Goal: Communication & Community: Answer question/provide support

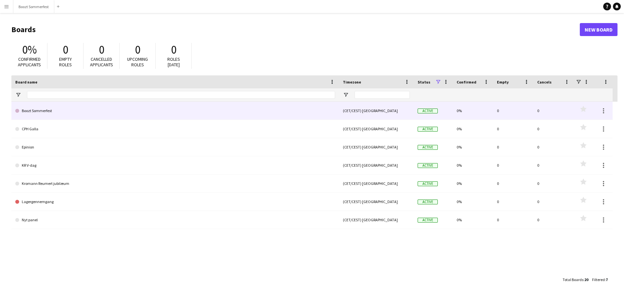
click at [48, 112] on link "Boozt Sommerfest" at bounding box center [175, 111] width 320 height 18
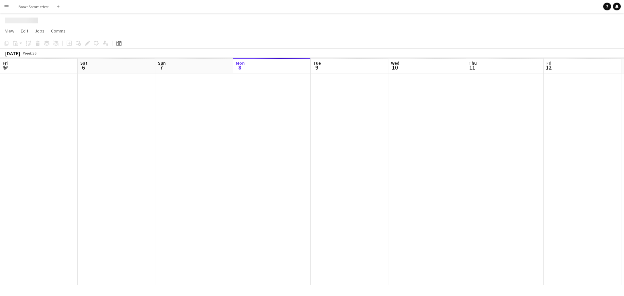
scroll to position [0, 155]
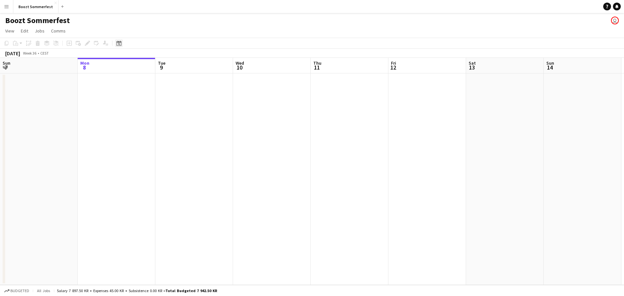
click at [116, 45] on icon "Date picker" at bounding box center [118, 43] width 5 height 5
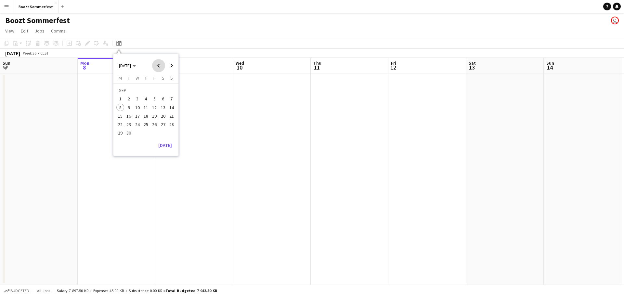
click at [157, 67] on span "Previous month" at bounding box center [158, 65] width 13 height 13
click at [169, 65] on span "Next month" at bounding box center [171, 65] width 13 height 13
click at [154, 98] on span "5" at bounding box center [155, 99] width 8 height 8
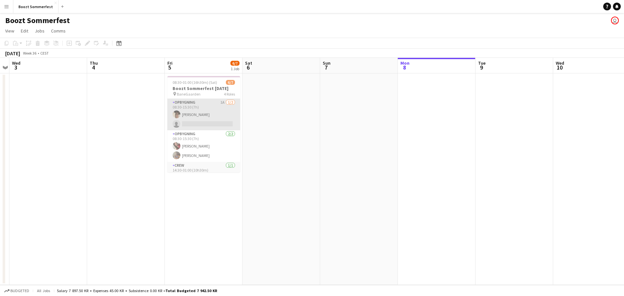
click at [203, 115] on app-card-role "Opbygning 1A [DATE] 08:30-15:30 (7h) [PERSON_NAME] single-neutral-actions" at bounding box center [203, 115] width 73 height 32
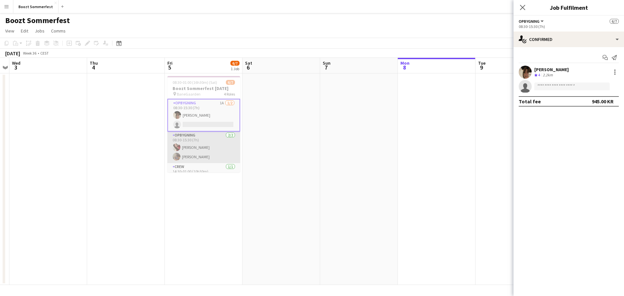
click at [205, 152] on app-card-role "Opbygning [DATE] 08:30-15:30 (7h) [PERSON_NAME] [PERSON_NAME]" at bounding box center [203, 148] width 73 height 32
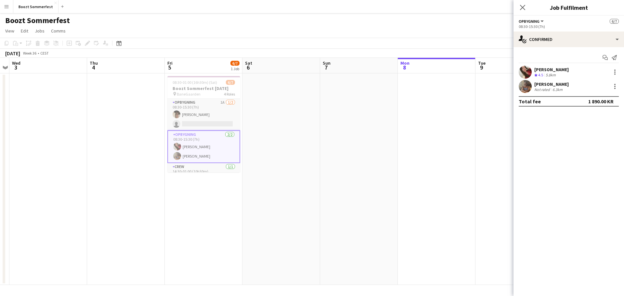
click at [526, 71] on app-user-avatar at bounding box center [525, 72] width 13 height 13
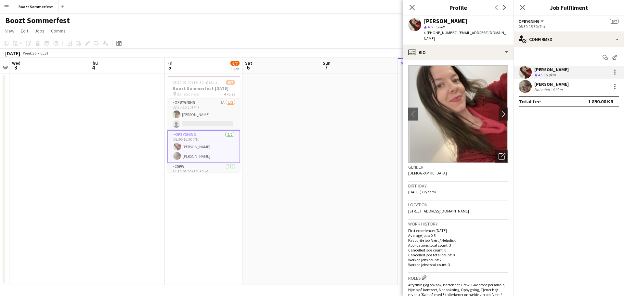
click at [523, 89] on app-user-avatar at bounding box center [525, 86] width 13 height 13
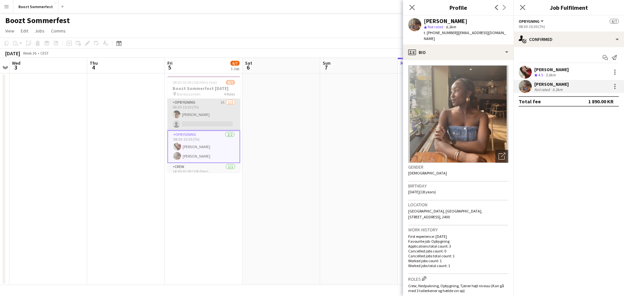
click at [203, 112] on app-card-role "Opbygning 1A [DATE] 08:30-15:30 (7h) [PERSON_NAME] single-neutral-actions" at bounding box center [203, 115] width 73 height 32
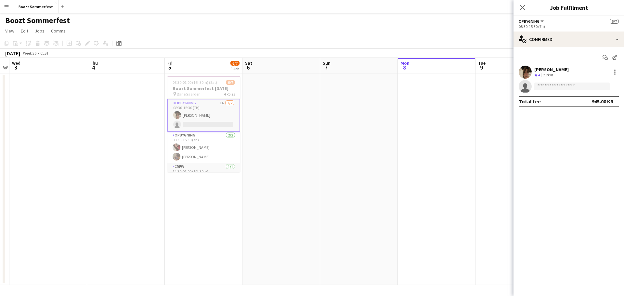
click at [567, 69] on div "[PERSON_NAME]" at bounding box center [551, 70] width 34 height 6
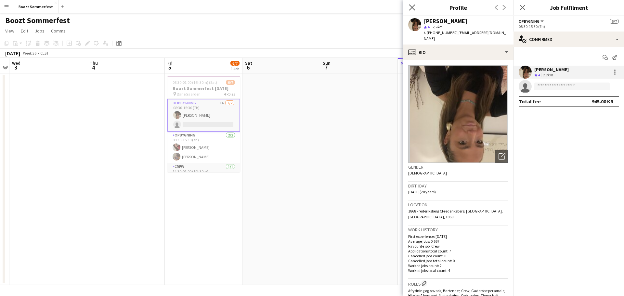
click at [413, 10] on app-icon "Close pop-in" at bounding box center [412, 7] width 9 height 9
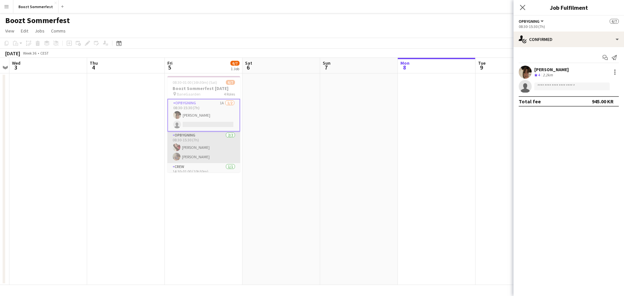
click at [208, 149] on app-card-role "Opbygning [DATE] 08:30-15:30 (7h) [PERSON_NAME] [PERSON_NAME]" at bounding box center [203, 148] width 73 height 32
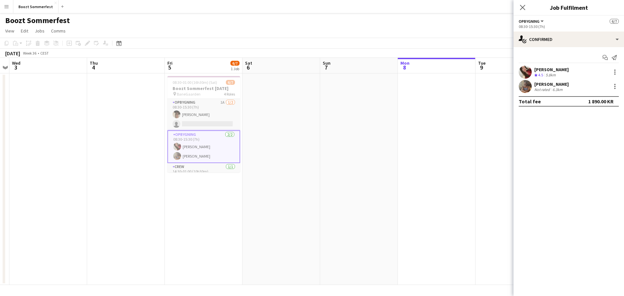
click at [359, 27] on app-page-menu "View Day view expanded Day view collapsed Month view Date picker Jump to [DATE]…" at bounding box center [312, 31] width 624 height 12
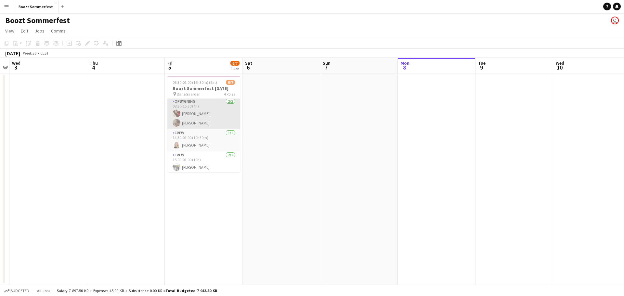
scroll to position [43, 0]
click at [191, 110] on app-card-role "Opbygning [DATE] 08:30-15:30 (7h) [PERSON_NAME] [PERSON_NAME]" at bounding box center [203, 103] width 73 height 32
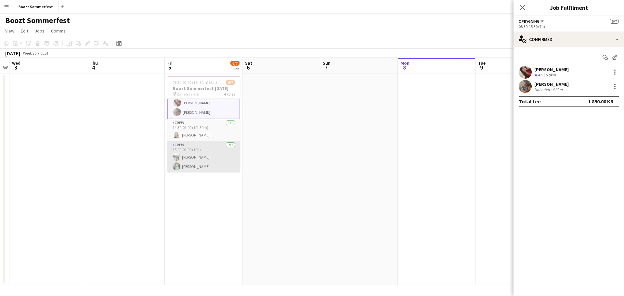
click at [205, 153] on app-card-role "Crew [DATE] 15:00-01:00 (10h) [PERSON_NAME] [PERSON_NAME]" at bounding box center [203, 157] width 73 height 32
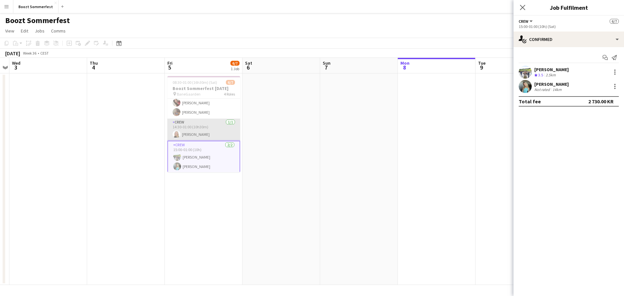
click at [204, 135] on app-card-role "Crew [DATE] 14:30-01:00 (10h30m) [PERSON_NAME]" at bounding box center [203, 130] width 73 height 22
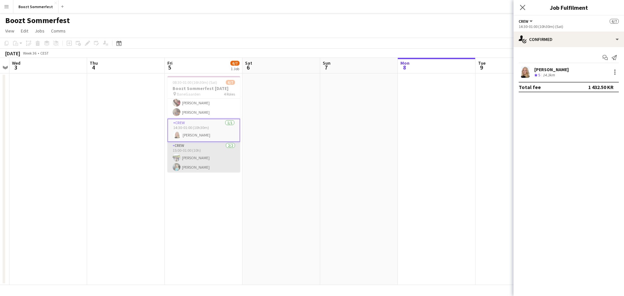
click at [191, 154] on app-card-role "Crew [DATE] 15:00-01:00 (10h) [PERSON_NAME] [PERSON_NAME]" at bounding box center [203, 158] width 73 height 32
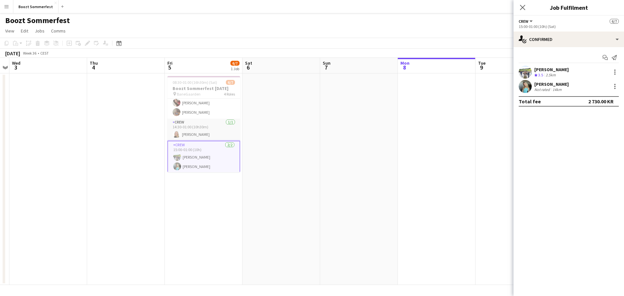
click at [544, 91] on div "Not rated" at bounding box center [542, 89] width 17 height 5
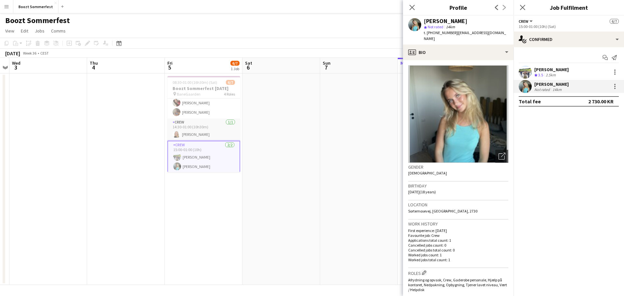
click at [441, 29] on span "Not rated" at bounding box center [436, 26] width 16 height 5
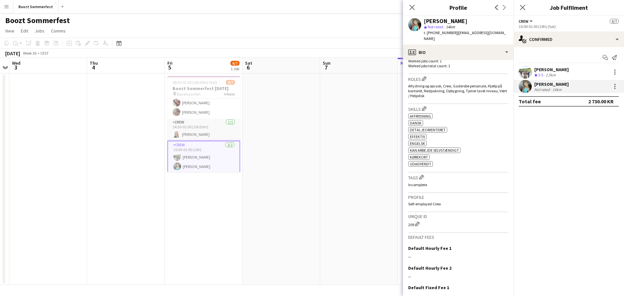
scroll to position [240, 0]
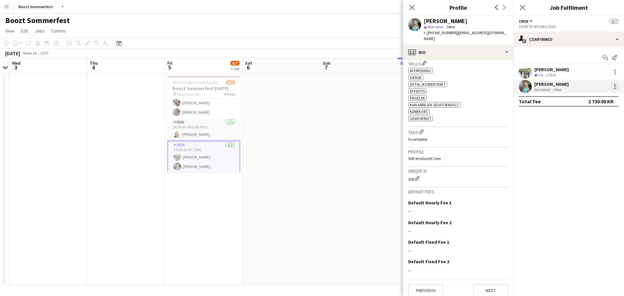
click at [613, 87] on div at bounding box center [615, 87] width 8 height 8
click at [442, 182] on div at bounding box center [312, 148] width 624 height 296
click at [360, 170] on app-date-cell at bounding box center [359, 179] width 78 height 212
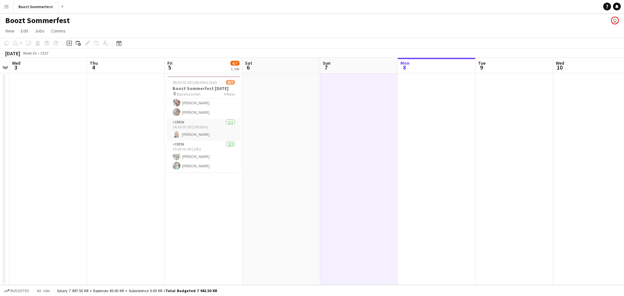
click at [9, 6] on button "Menu" at bounding box center [6, 6] width 13 height 13
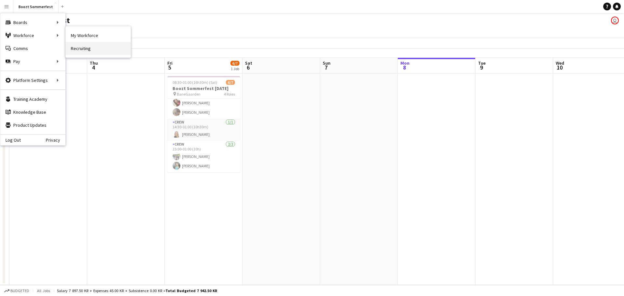
click at [91, 45] on link "Recruiting" at bounding box center [98, 48] width 65 height 13
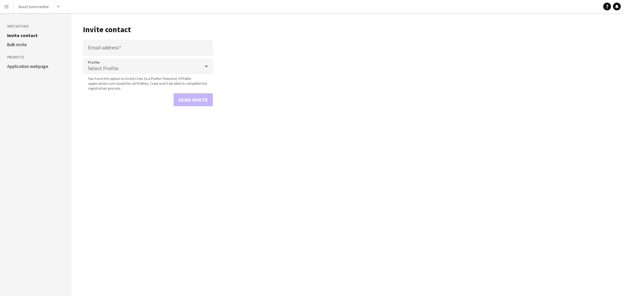
click at [30, 67] on link "Application webpage" at bounding box center [27, 66] width 41 height 6
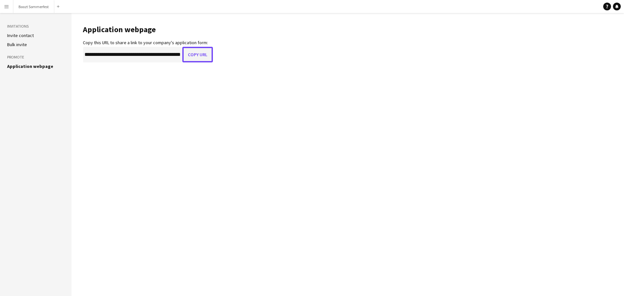
click at [196, 53] on button "Copy URL" at bounding box center [197, 55] width 31 height 16
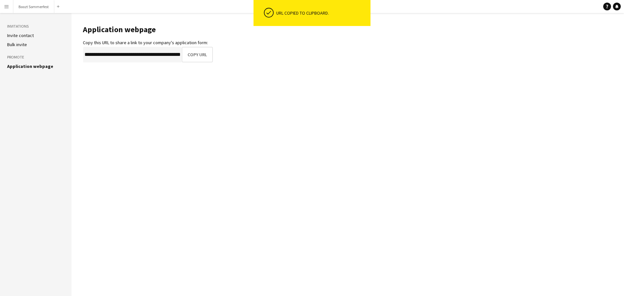
click at [6, 7] on app-icon "Menu" at bounding box center [6, 6] width 5 height 5
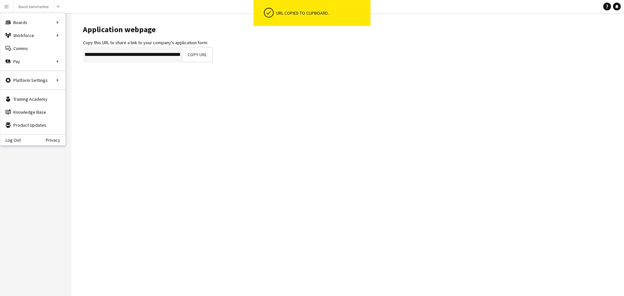
click at [8, 7] on app-icon "Menu" at bounding box center [6, 6] width 5 height 5
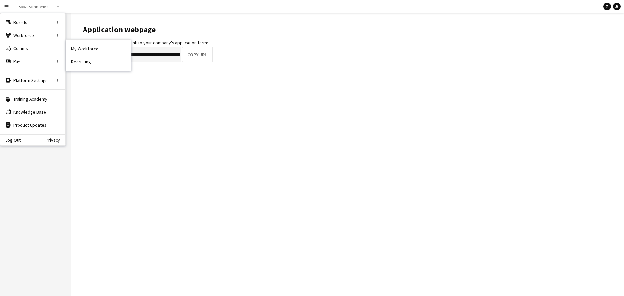
click at [223, 121] on main "**********" at bounding box center [348, 154] width 553 height 283
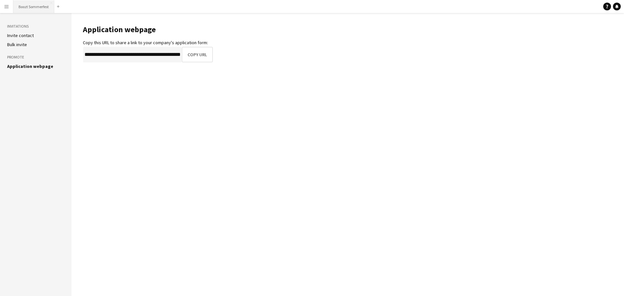
click at [29, 11] on button "Boozt Sommerfest Close" at bounding box center [33, 6] width 41 height 13
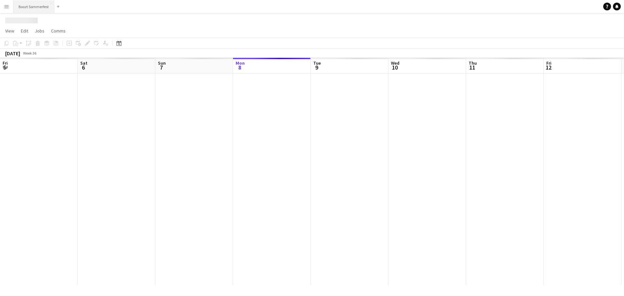
scroll to position [0, 155]
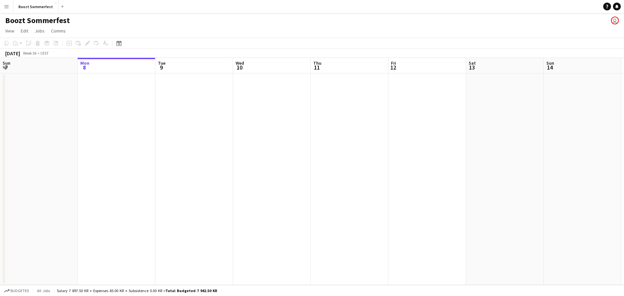
click at [612, 20] on app-user-avatar "user" at bounding box center [615, 21] width 8 height 8
click at [614, 8] on link "Notifications" at bounding box center [617, 7] width 8 height 8
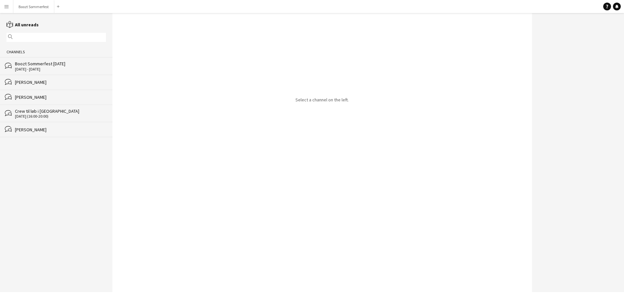
click at [57, 60] on div "bubbles Boozt Sommerfest [DATE] [DATE] - [DATE]" at bounding box center [56, 65] width 112 height 17
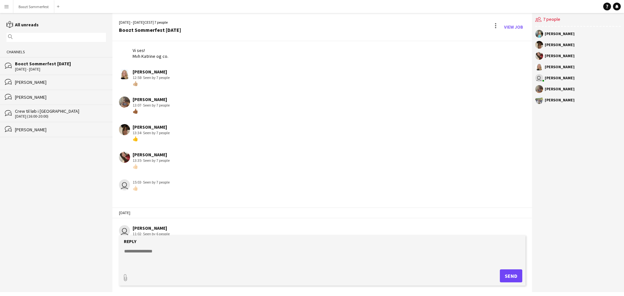
scroll to position [106, 0]
click at [60, 38] on input "text" at bounding box center [59, 37] width 90 height 6
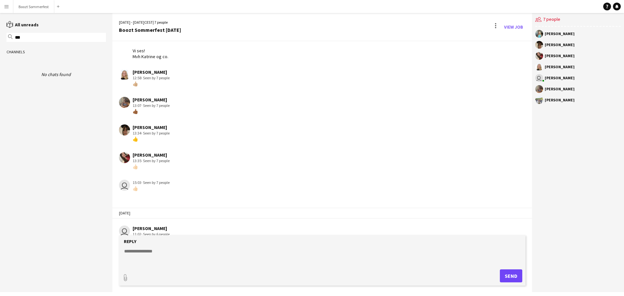
type input "****"
drag, startPoint x: 59, startPoint y: 38, endPoint x: 0, endPoint y: 30, distance: 59.5
click at [0, 30] on div "reading All unreads magnifier **** Channels No chats found" at bounding box center [56, 49] width 112 height 57
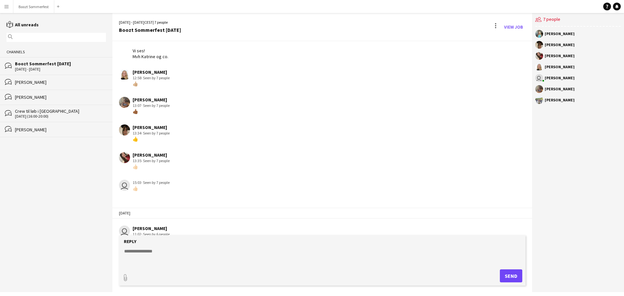
click at [556, 46] on div "[PERSON_NAME]" at bounding box center [560, 45] width 30 height 4
click at [534, 42] on div "[PERSON_NAME] [PERSON_NAME] [PERSON_NAME] [PERSON_NAME] user [PERSON_NAME] [PER…" at bounding box center [578, 69] width 92 height 84
click at [33, 9] on button "Boozt Sommerfest Close" at bounding box center [33, 6] width 41 height 13
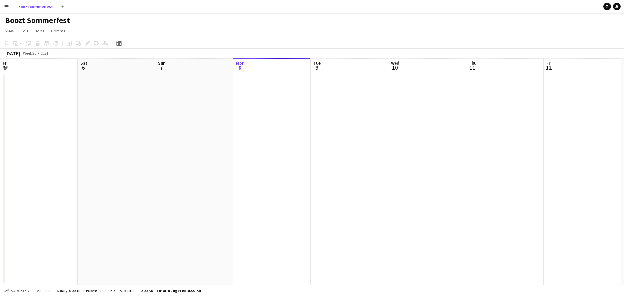
scroll to position [0, 155]
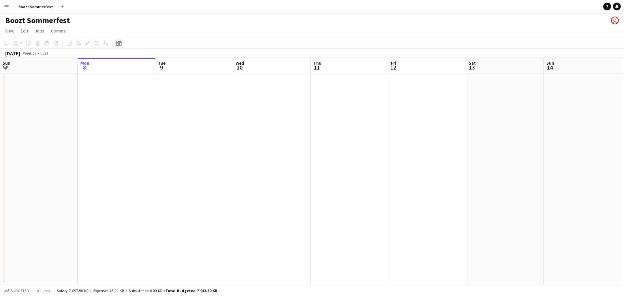
click at [119, 44] on icon "Date picker" at bounding box center [118, 43] width 5 height 5
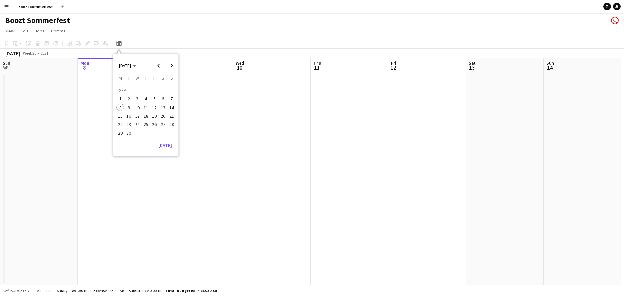
drag, startPoint x: 33, startPoint y: 150, endPoint x: 36, endPoint y: 149, distance: 3.6
click at [33, 150] on app-date-cell at bounding box center [39, 179] width 78 height 212
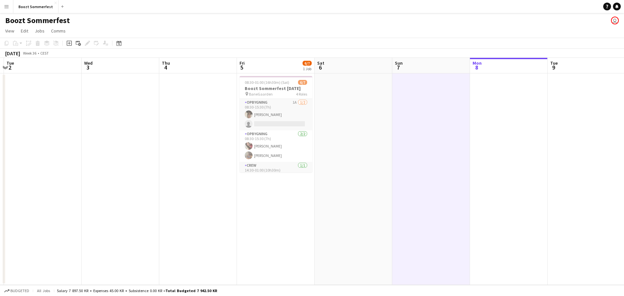
scroll to position [0, 176]
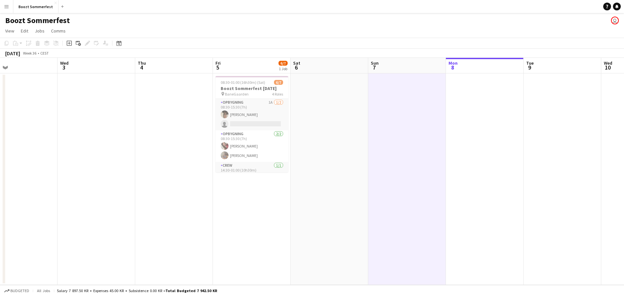
drag, startPoint x: 49, startPoint y: 156, endPoint x: 417, endPoint y: 164, distance: 368.1
click at [417, 164] on app-calendar-viewport "Sun 31 Mon 1 Tue 2 Wed 3 Thu 4 Fri 5 6/7 1 Job Sat 6 Sun 7 Mon 8 Tue 9 Wed 10 T…" at bounding box center [312, 171] width 624 height 227
click at [251, 113] on app-card-role "Opbygning 1A [DATE] 08:30-15:30 (7h) [PERSON_NAME] single-neutral-actions" at bounding box center [252, 115] width 73 height 32
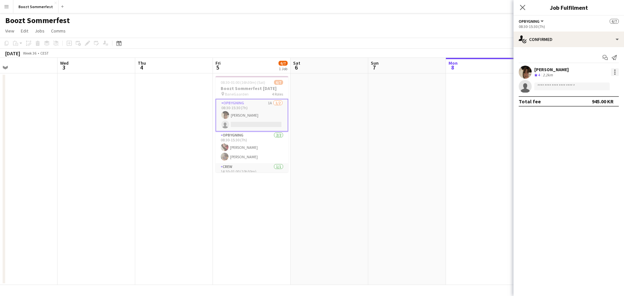
click at [618, 73] on div at bounding box center [615, 72] width 8 height 8
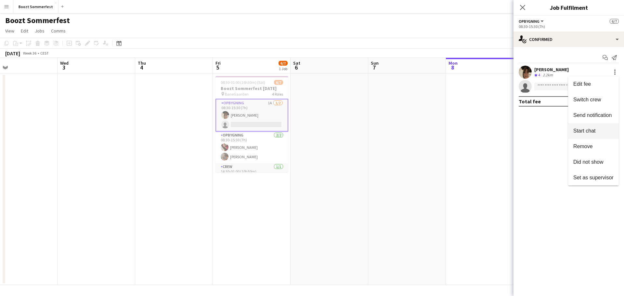
click at [599, 130] on span "Start chat" at bounding box center [594, 131] width 40 height 6
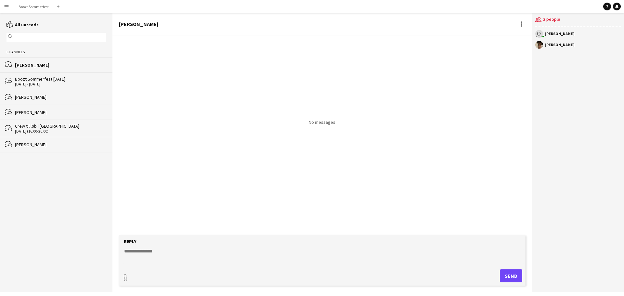
click at [165, 254] on textarea at bounding box center [324, 256] width 400 height 17
paste textarea "**********"
type textarea "**********"
click at [509, 274] on button "Send" at bounding box center [514, 276] width 22 height 13
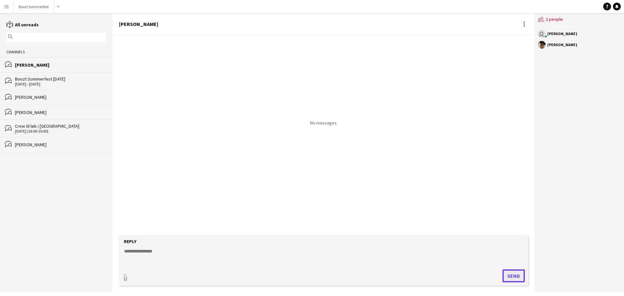
scroll to position [0, 0]
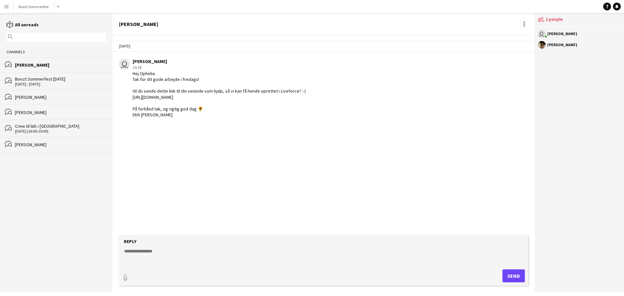
click at [157, 78] on div "Hej Ophelia. Tak for dit gode arbejde i fredags! Vil du sende dette link til di…" at bounding box center [219, 94] width 173 height 47
click at [195, 80] on div "Hej Ophelia. Tak for dit gode arbejde i fredags! Vil du sende dette link til di…" at bounding box center [219, 94] width 173 height 47
click at [297, 105] on div "Hej Ophelia. Tak for dit gode arbejde i fredags! Vil du sende dette link til di…" at bounding box center [219, 94] width 173 height 47
click at [27, 7] on button "Boozt Sommerfest Close" at bounding box center [33, 6] width 41 height 13
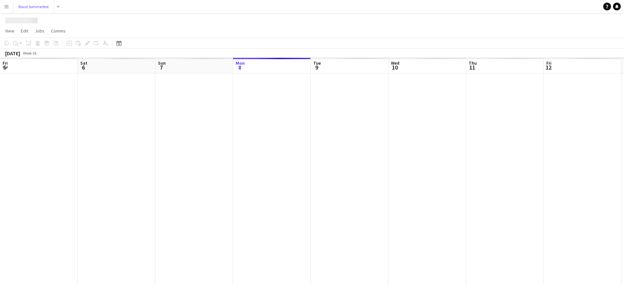
scroll to position [0, 155]
